Goal: Contribute content

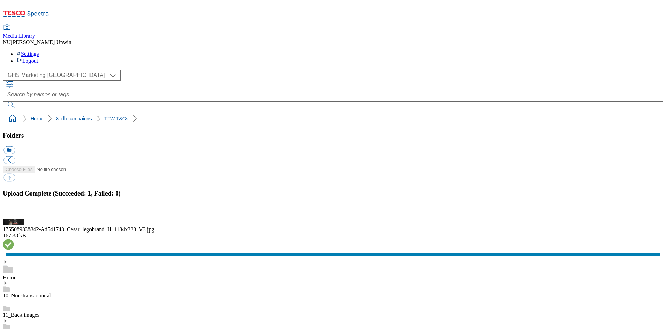
scroll to position [206, 0]
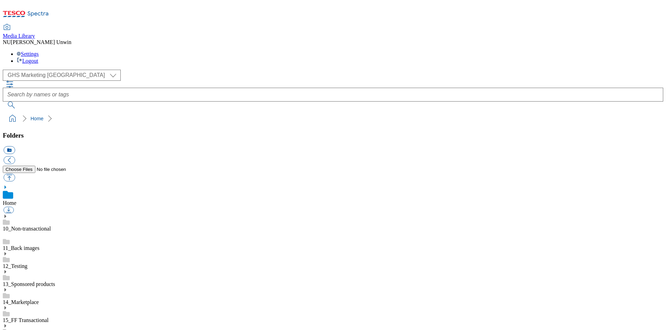
scroll to position [132, 0]
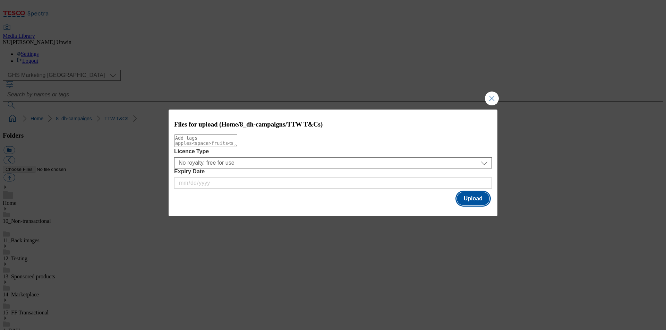
click at [473, 199] on button "Upload" at bounding box center [473, 198] width 33 height 13
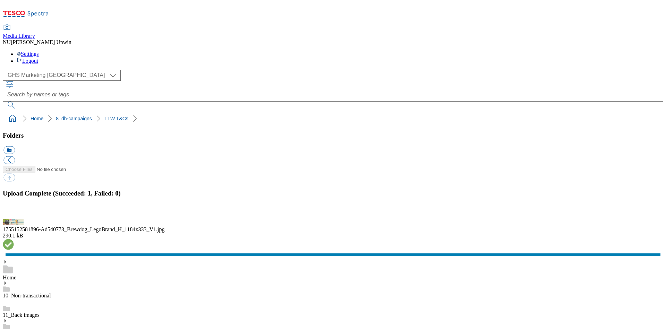
click at [408, 112] on ol "Home 8_dh-campaigns TTW T&Cs" at bounding box center [335, 118] width 656 height 13
